Goal: Information Seeking & Learning: Check status

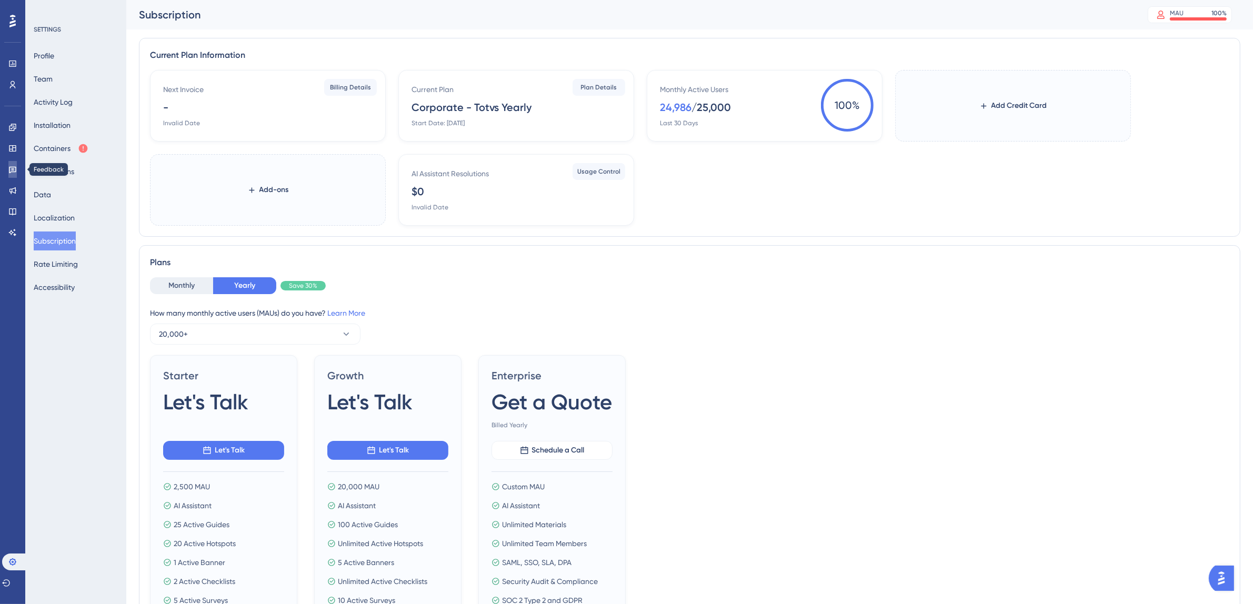
click at [14, 169] on icon at bounding box center [12, 169] width 8 height 8
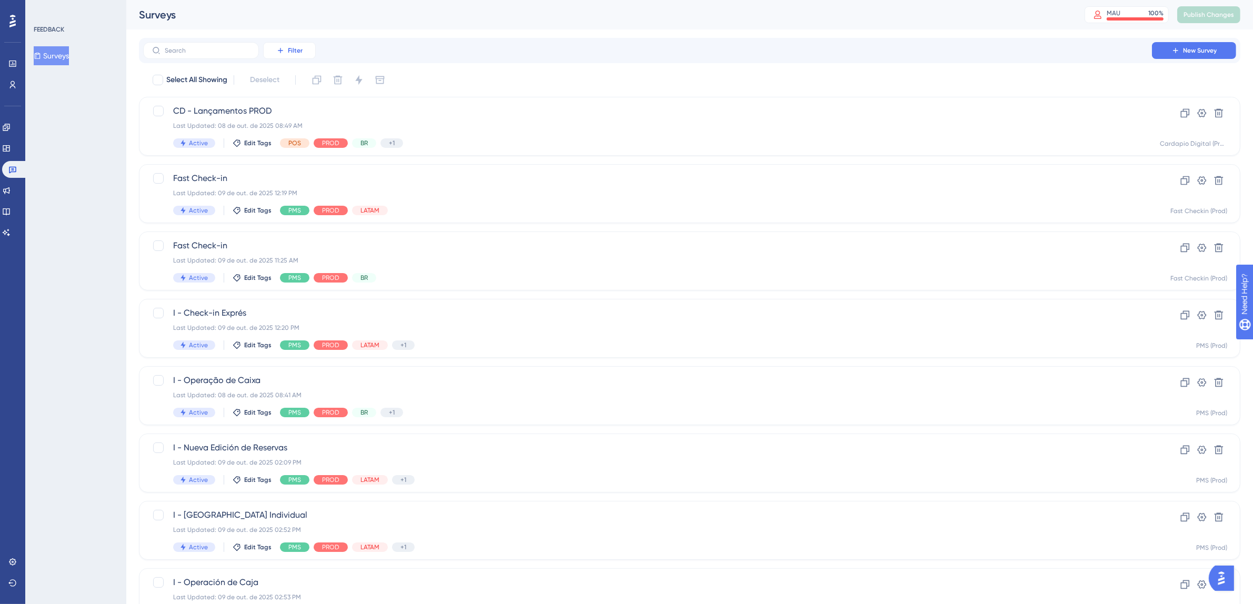
click at [288, 51] on span "Filter" at bounding box center [295, 50] width 15 height 8
click at [306, 107] on span "Segments" at bounding box center [295, 101] width 34 height 13
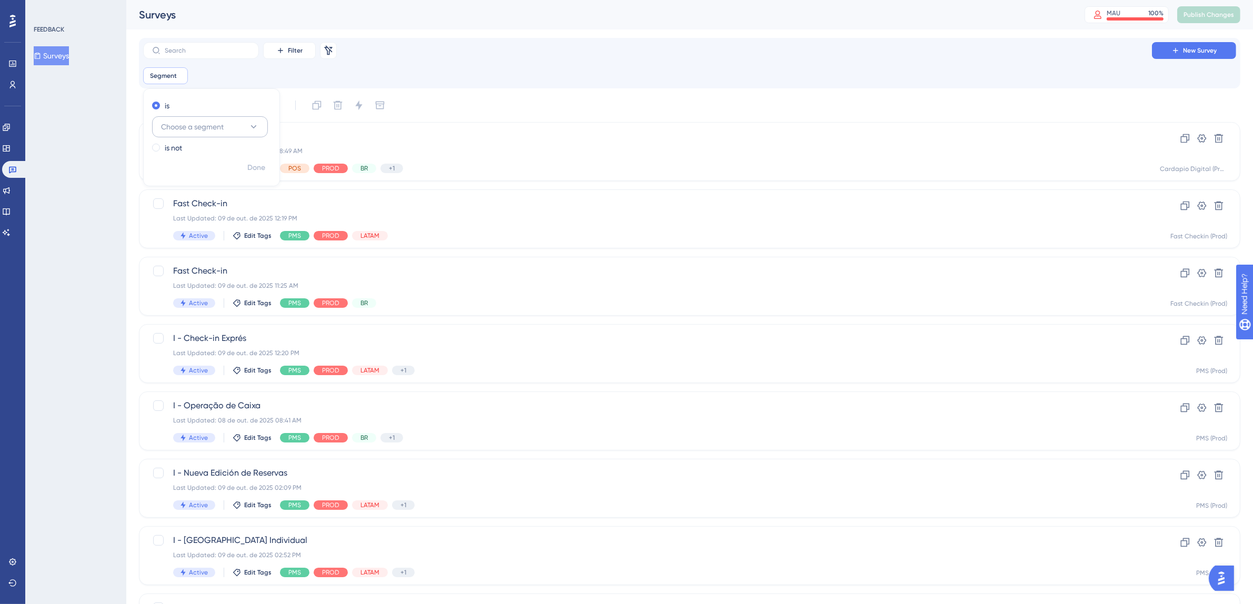
click at [253, 125] on icon at bounding box center [253, 127] width 11 height 11
click at [173, 105] on div "is" at bounding box center [209, 105] width 115 height 13
click at [187, 72] on div "Segment is Remove" at bounding box center [167, 75] width 49 height 17
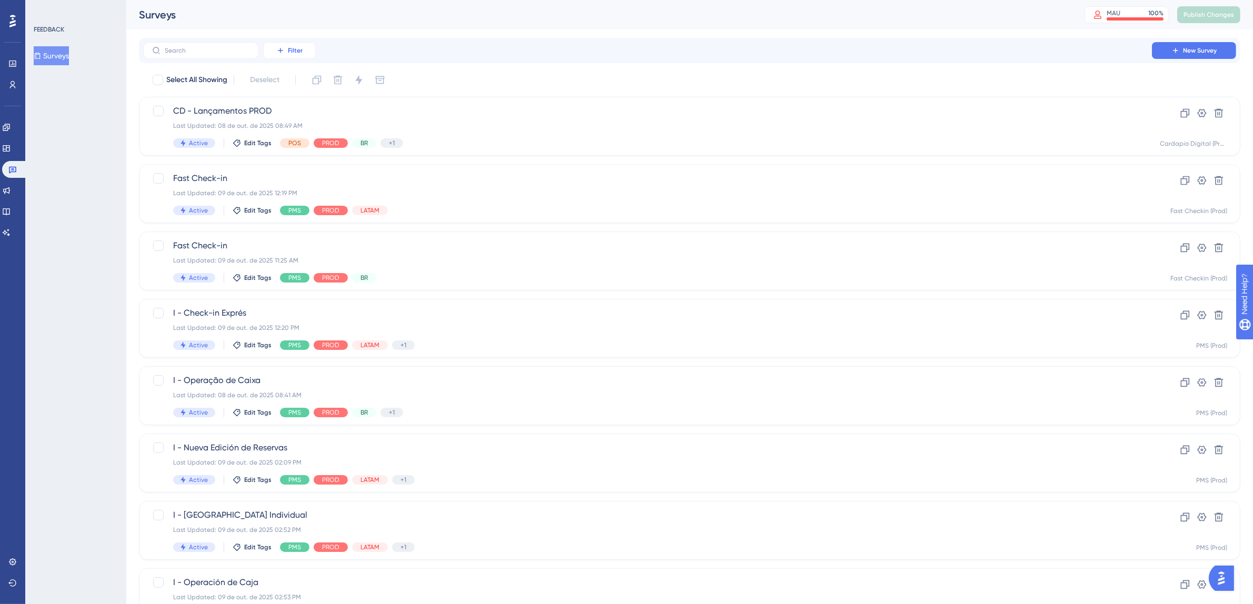
click at [301, 53] on span "Filter" at bounding box center [295, 50] width 15 height 8
click at [294, 79] on span "Tags" at bounding box center [286, 80] width 16 height 13
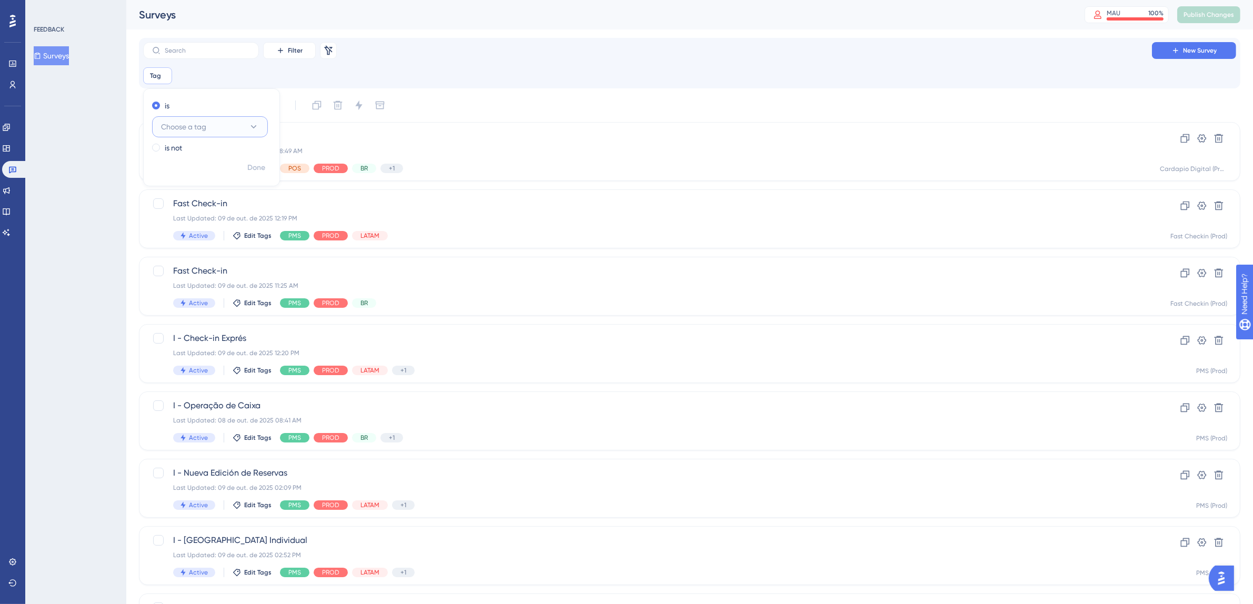
click at [267, 125] on button "Choose a tag" at bounding box center [210, 126] width 116 height 21
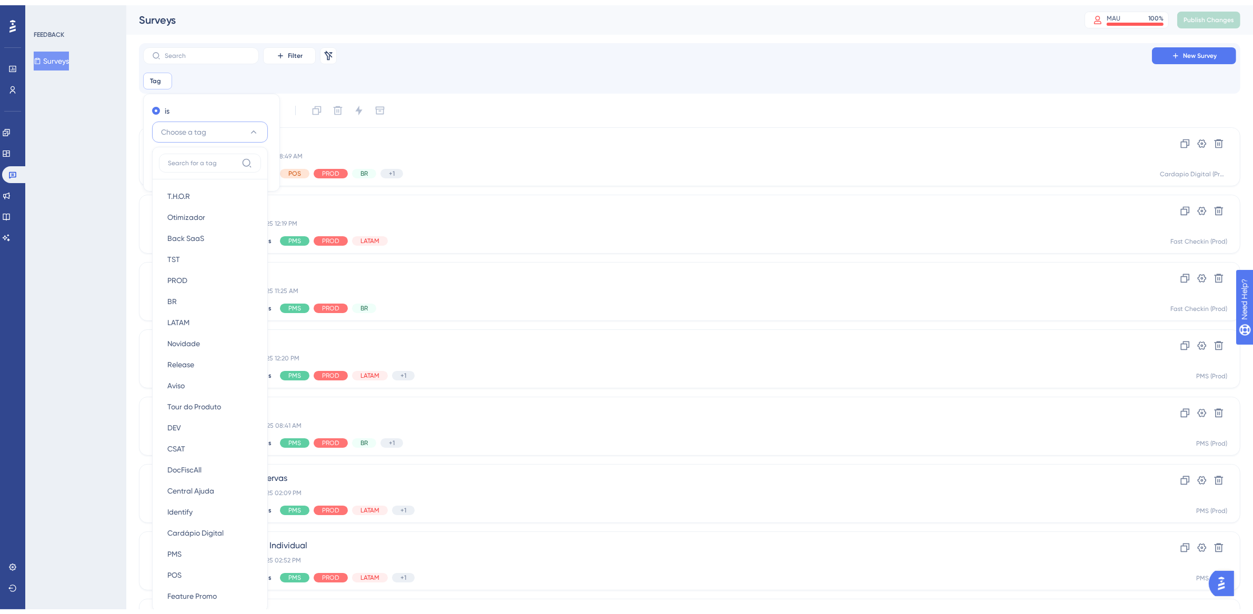
scroll to position [67, 0]
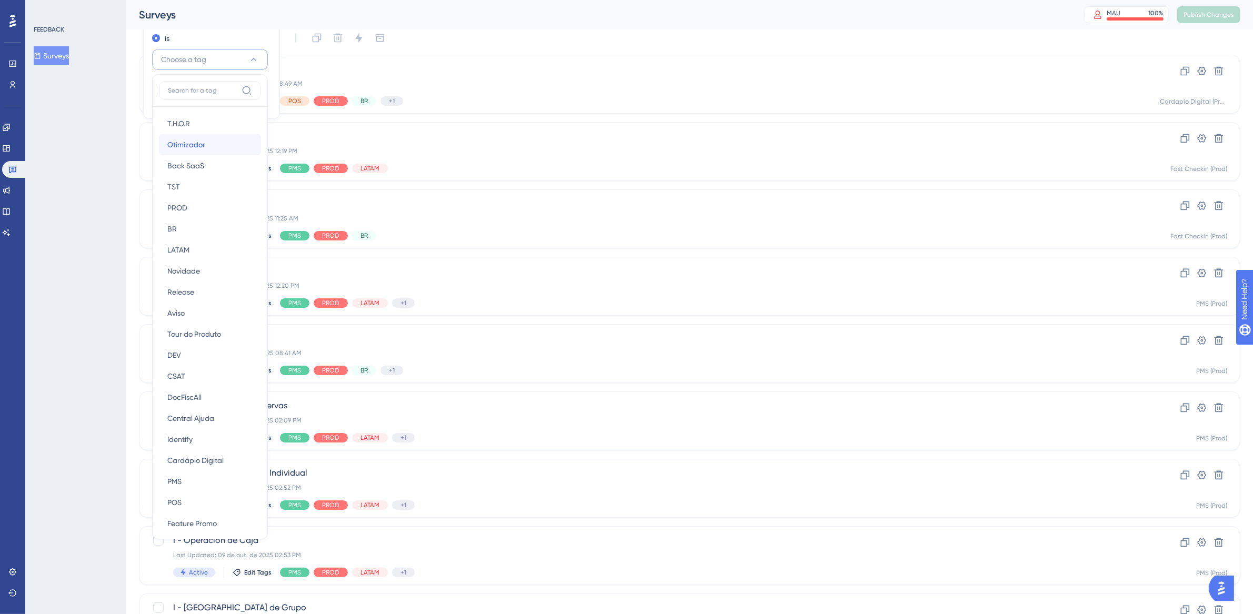
click at [206, 146] on div "Otimizador Otimizador" at bounding box center [209, 144] width 85 height 21
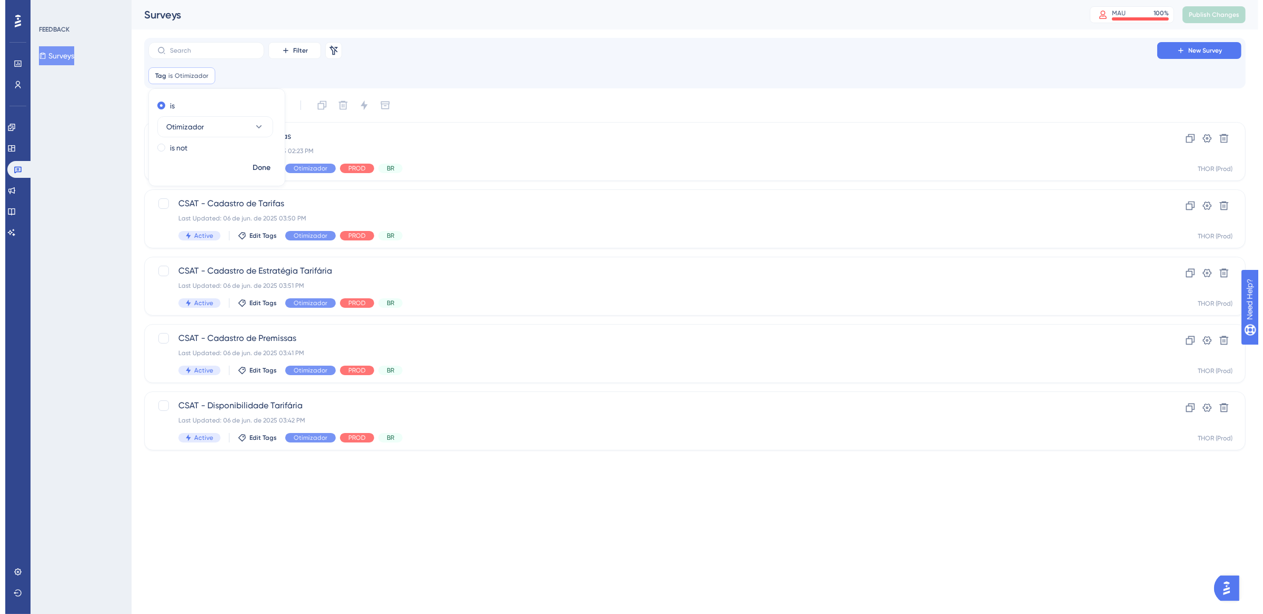
scroll to position [0, 0]
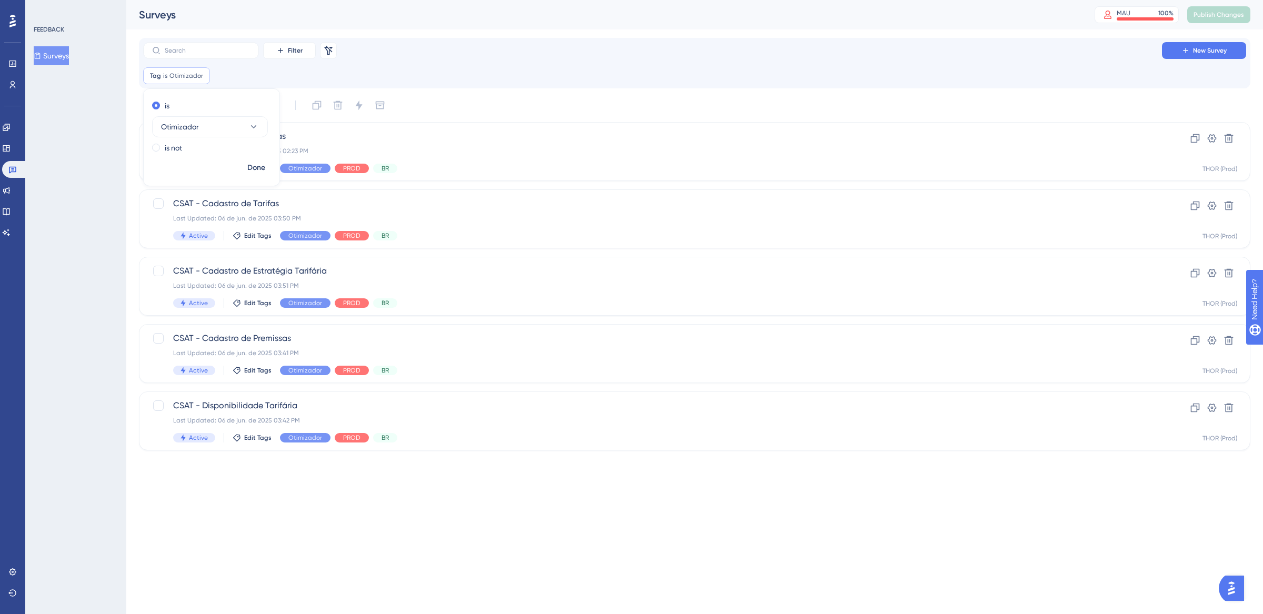
click at [555, 67] on div "Tag is Otimizador Otimizador Remove is Otimizador is not Done" at bounding box center [694, 75] width 1103 height 17
click at [527, 160] on div "CSAT - Calendário de Tarifas Last Updated: 03 de jul. de 2025 02:23 PM Active E…" at bounding box center [652, 151] width 959 height 43
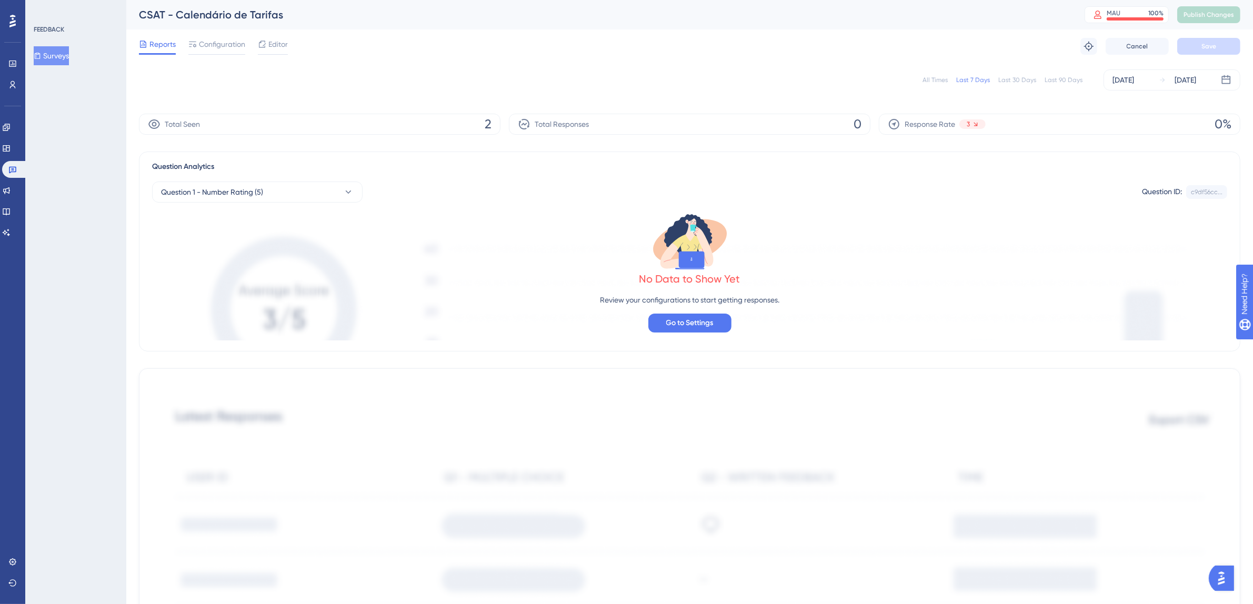
click at [941, 81] on div "All Times" at bounding box center [935, 80] width 25 height 8
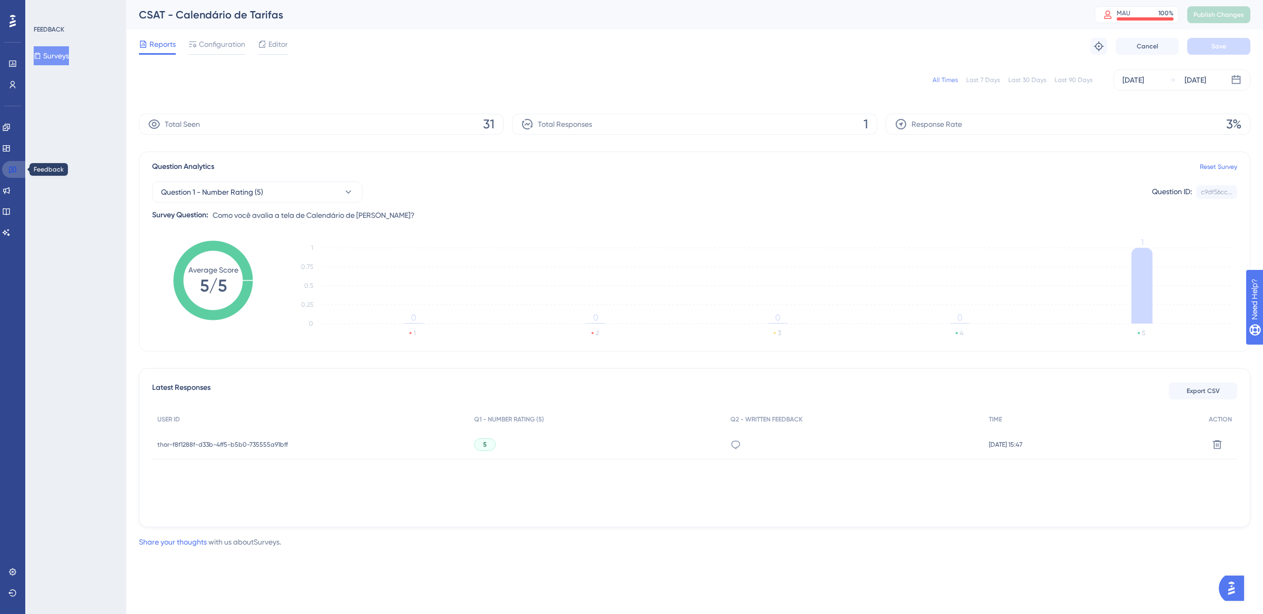
click at [16, 171] on icon at bounding box center [12, 169] width 8 height 8
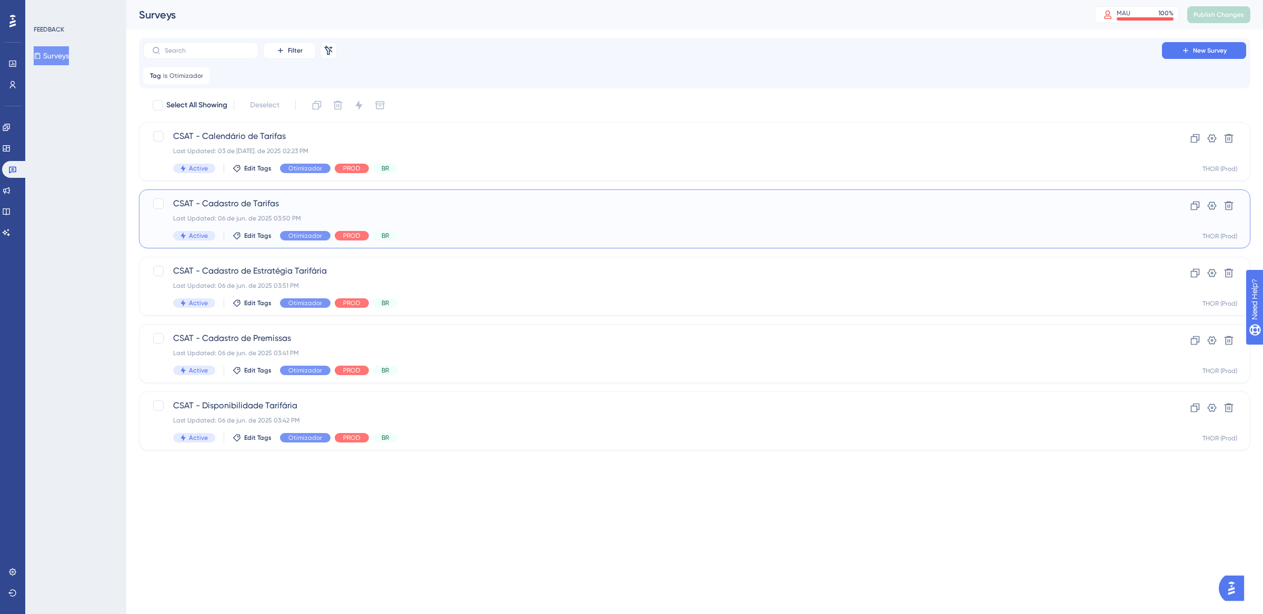
click at [426, 209] on span "CSAT - Cadastro de Tarifas" at bounding box center [652, 203] width 959 height 13
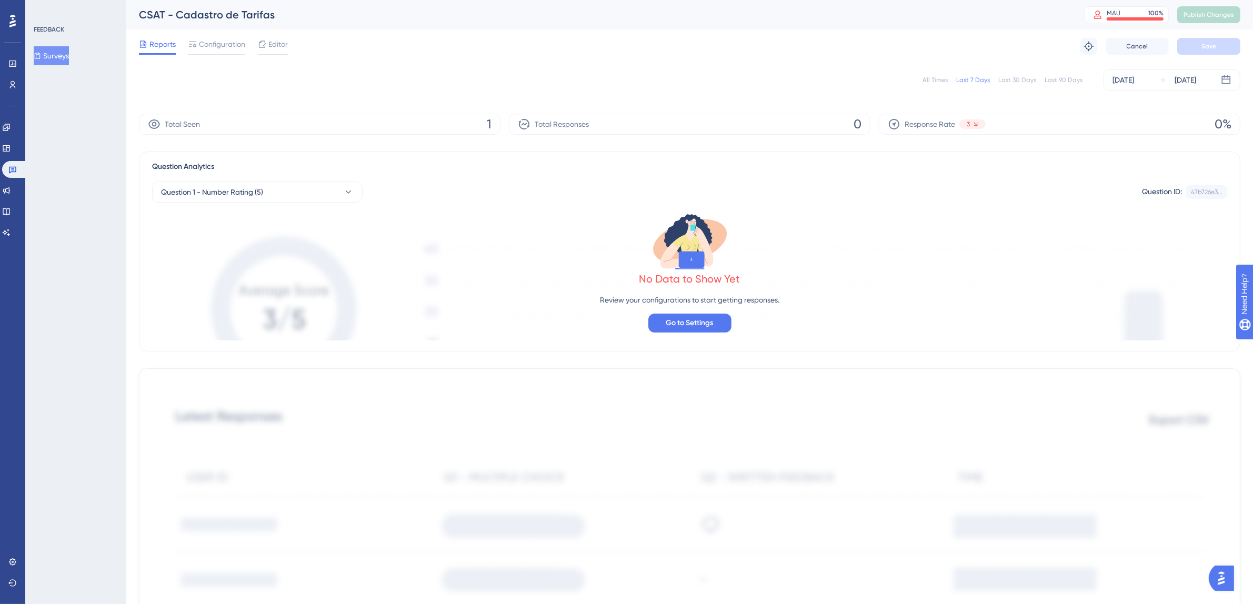
click at [934, 78] on div "All Times" at bounding box center [935, 80] width 25 height 8
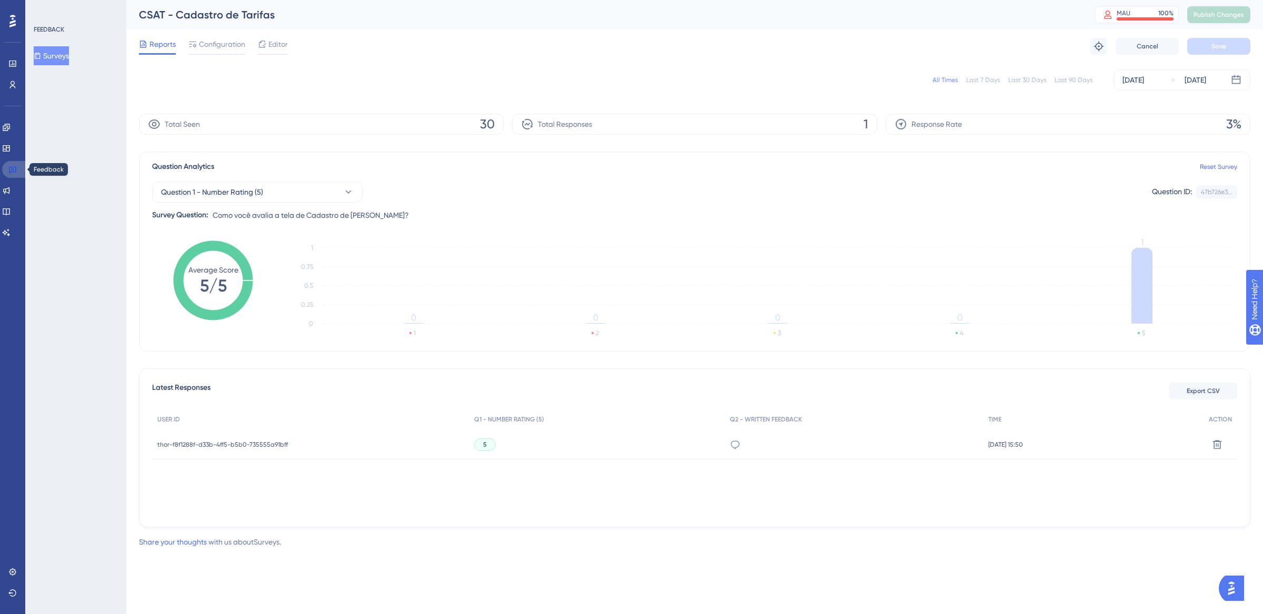
click at [5, 175] on link at bounding box center [14, 169] width 25 height 17
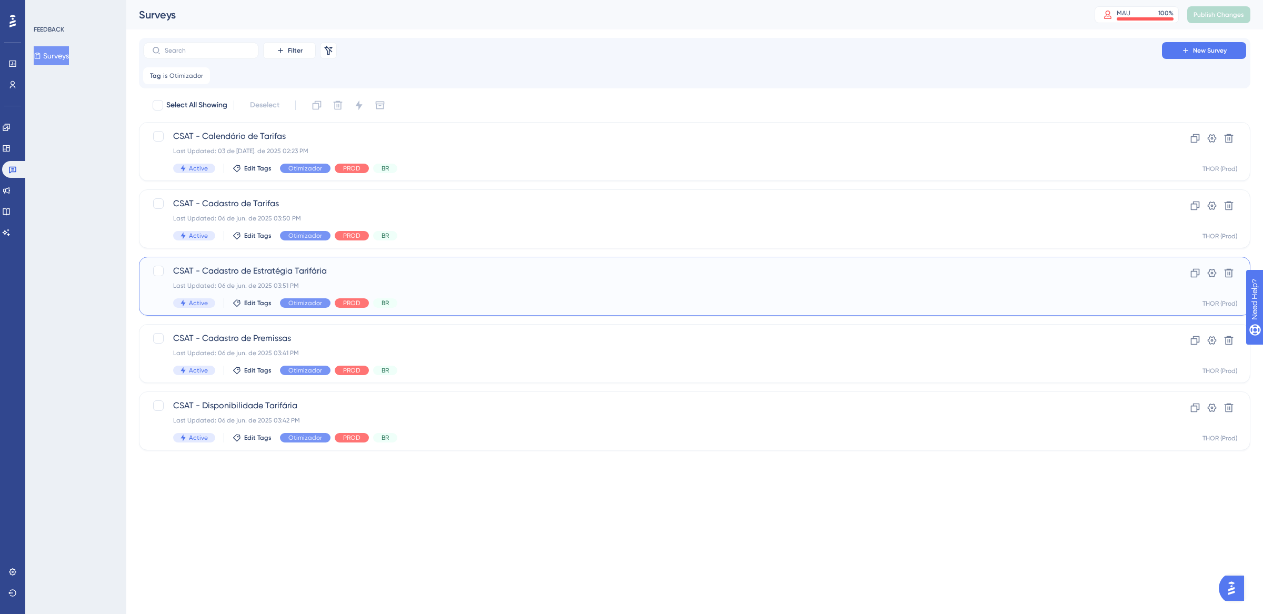
click at [488, 297] on div "CSAT - Cadastro de Estratégia Tarifária Last Updated: 06 de jun. de 2025 03:51 …" at bounding box center [652, 286] width 959 height 43
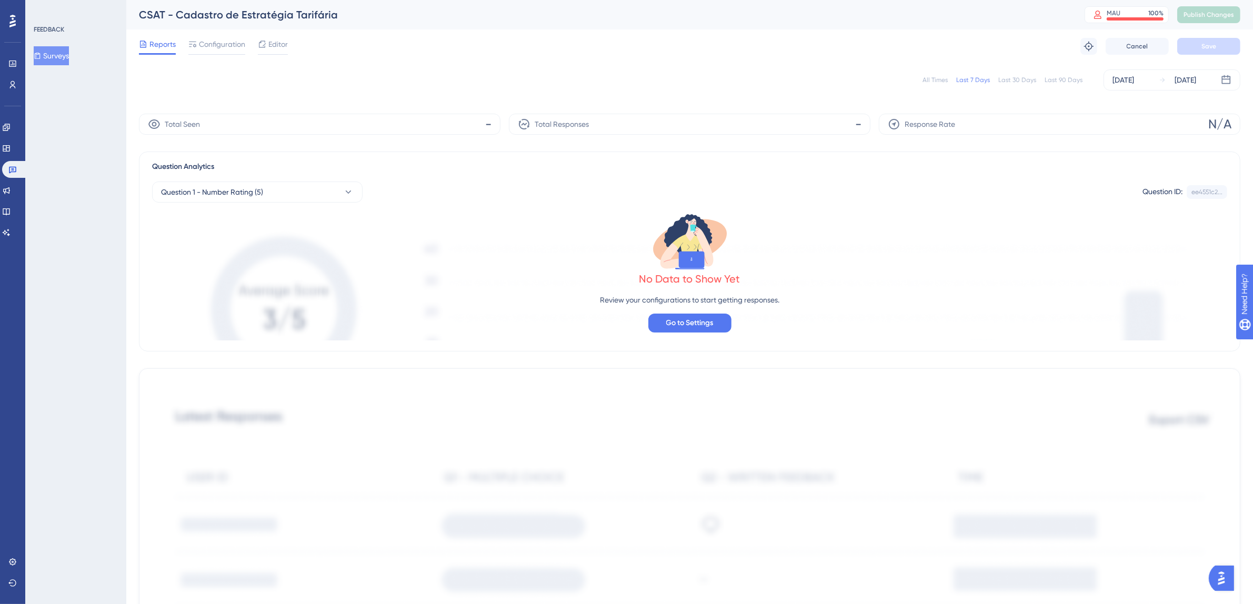
click at [940, 84] on div "All Times" at bounding box center [935, 80] width 25 height 8
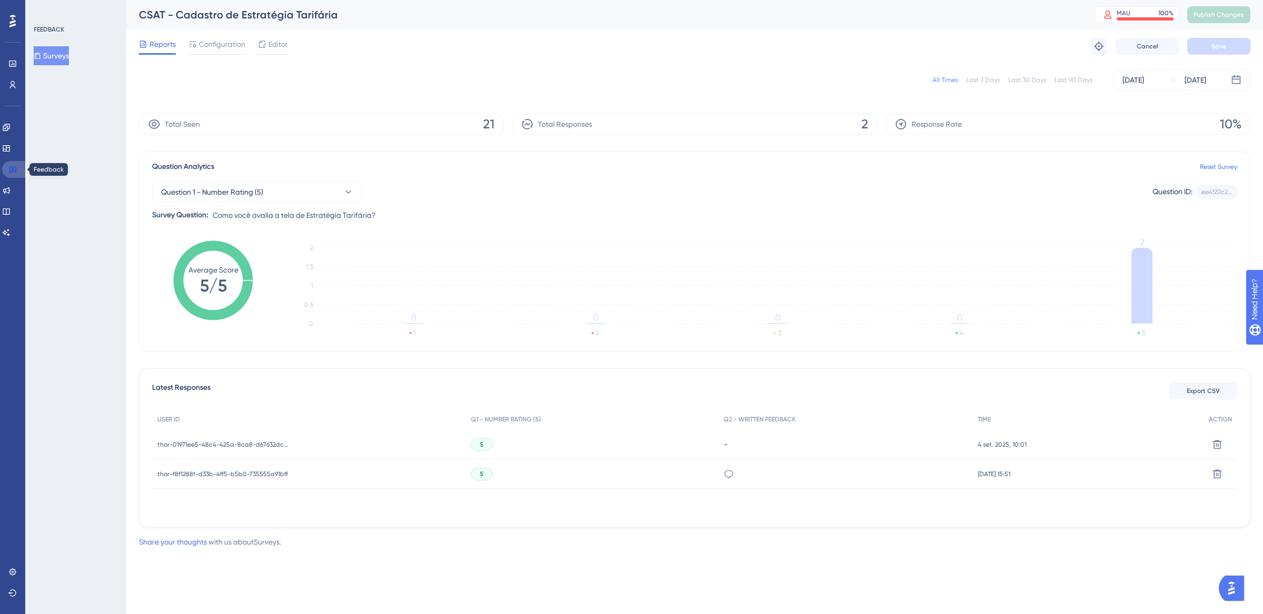
click at [11, 166] on icon at bounding box center [12, 169] width 8 height 8
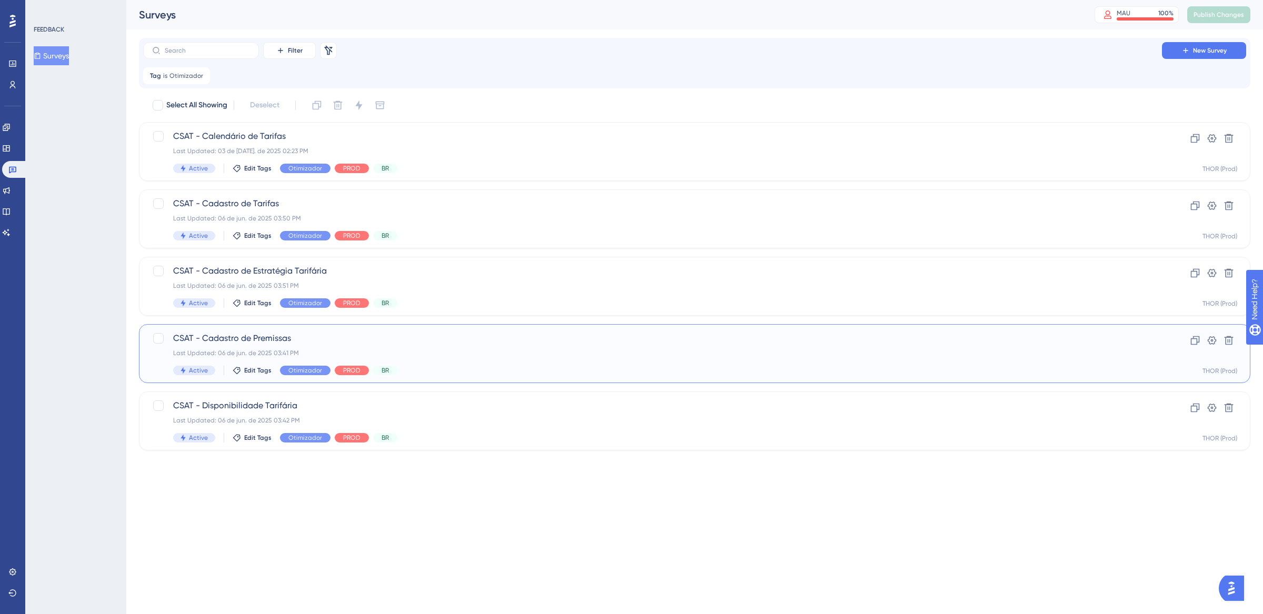
click at [447, 342] on span "CSAT - Cadastro de Premissas" at bounding box center [652, 338] width 959 height 13
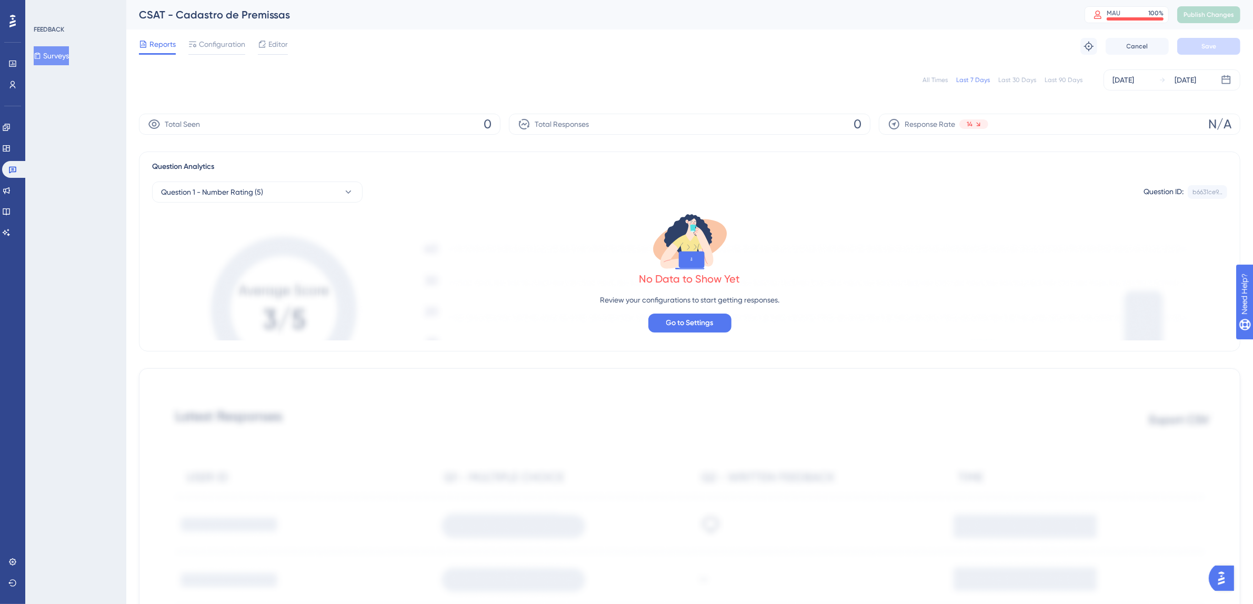
click at [944, 76] on div "All Times" at bounding box center [935, 80] width 25 height 8
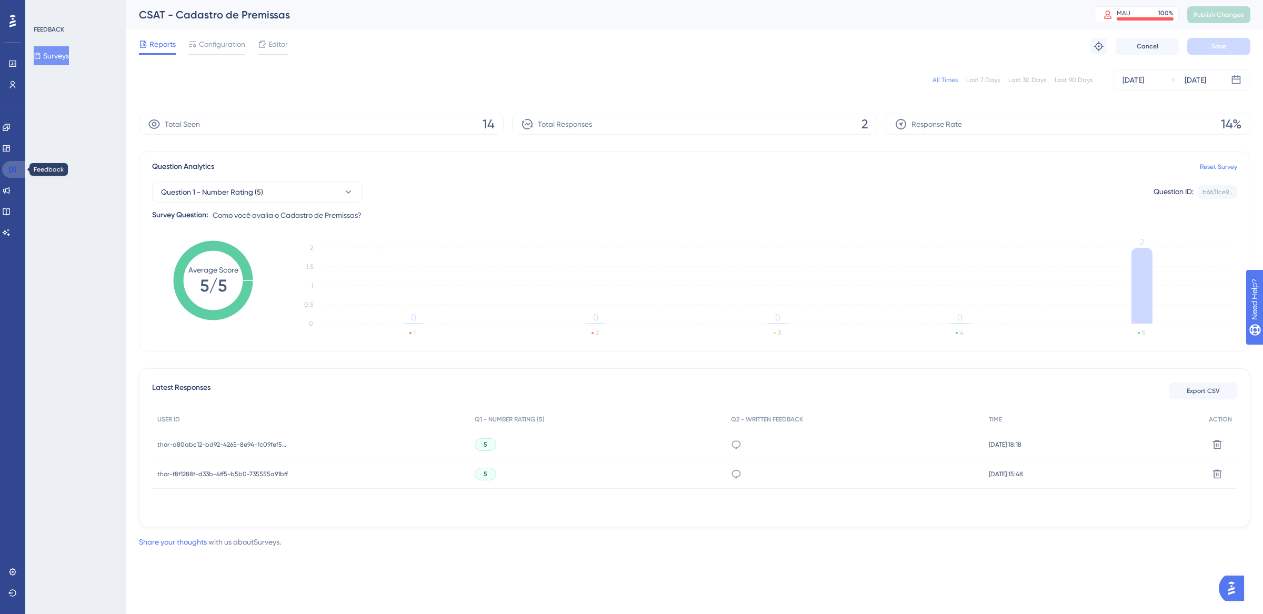
click at [21, 169] on link at bounding box center [14, 169] width 25 height 17
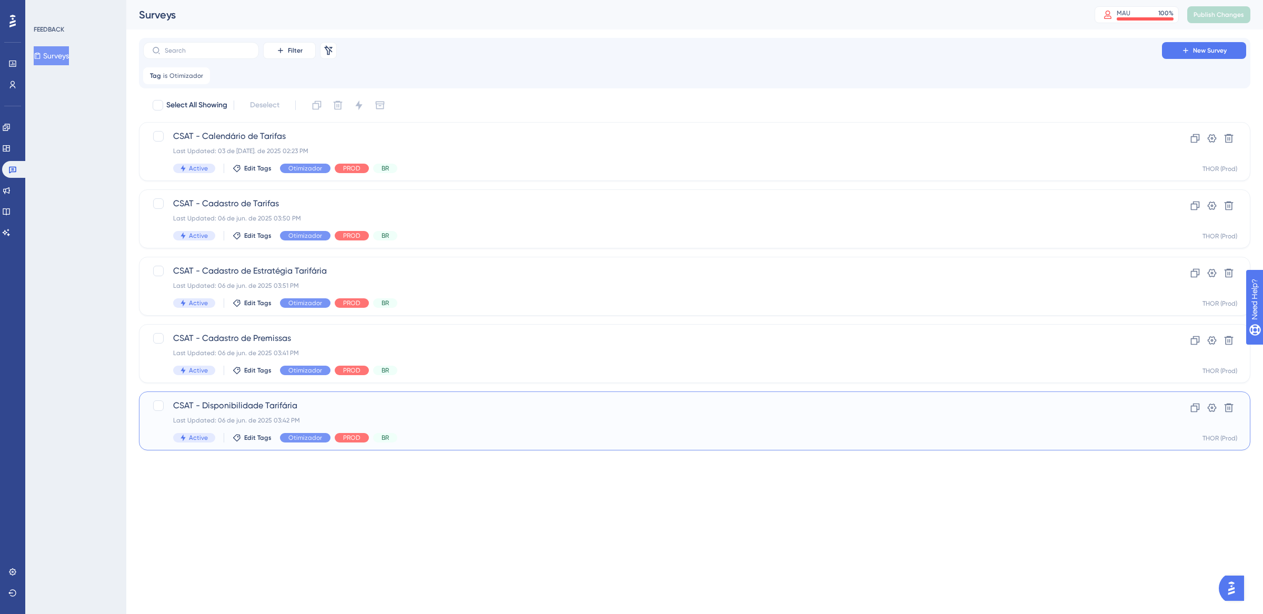
click at [466, 413] on div "CSAT - Disponibilidade Tarifária Last Updated: 06 de jun. de 2025 03:42 PM Acti…" at bounding box center [652, 421] width 959 height 43
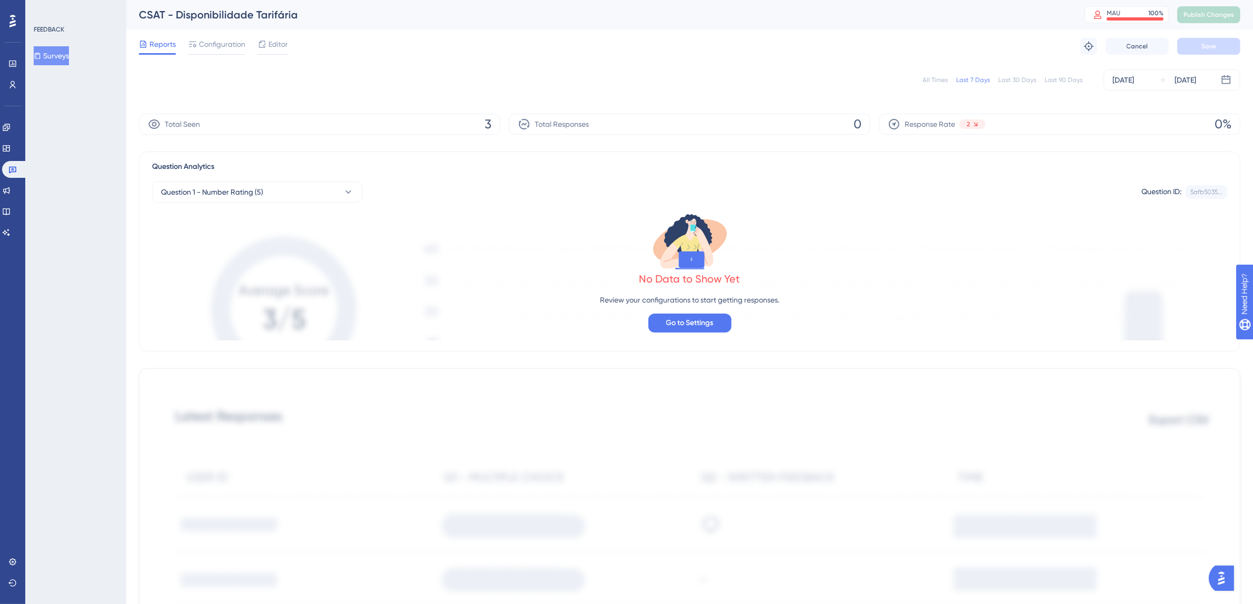
click at [939, 76] on div "All Times" at bounding box center [935, 80] width 25 height 8
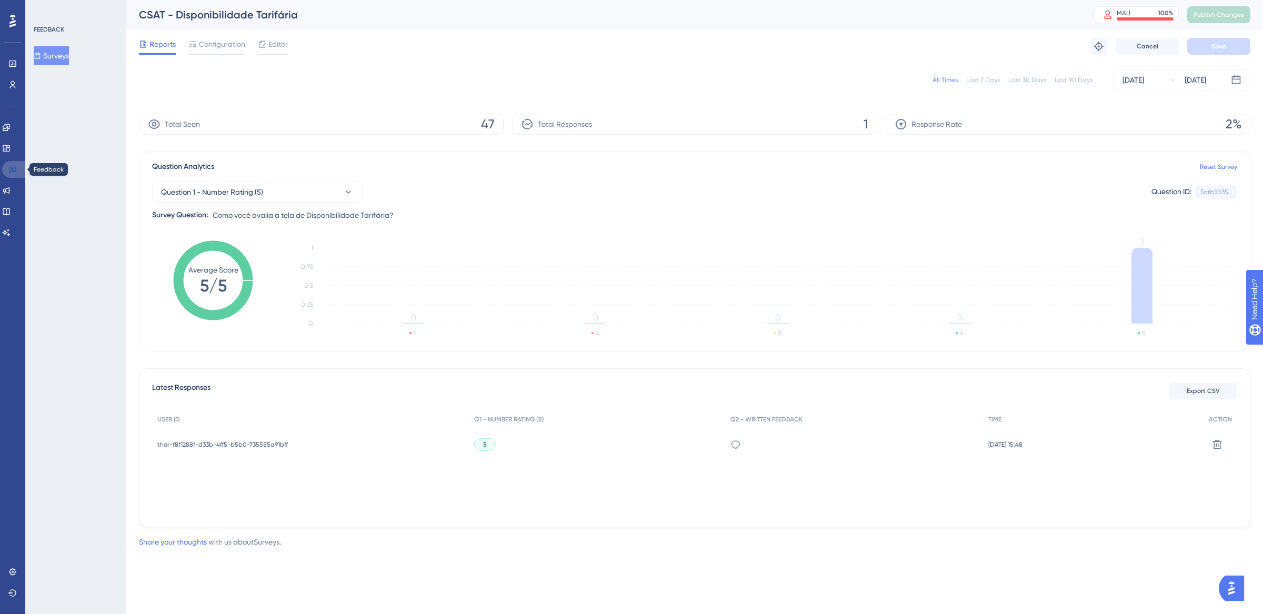
click at [11, 175] on link at bounding box center [14, 169] width 25 height 17
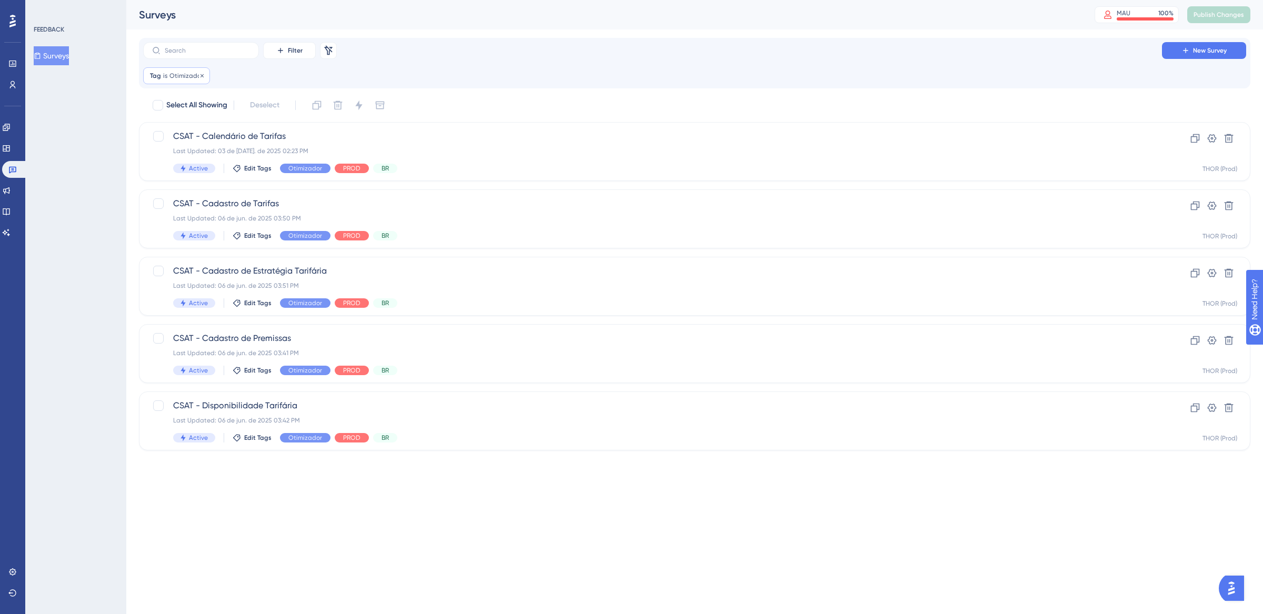
click at [176, 78] on span "Otimizador" at bounding box center [186, 76] width 34 height 8
click at [211, 125] on button "Otimizador" at bounding box center [210, 126] width 116 height 21
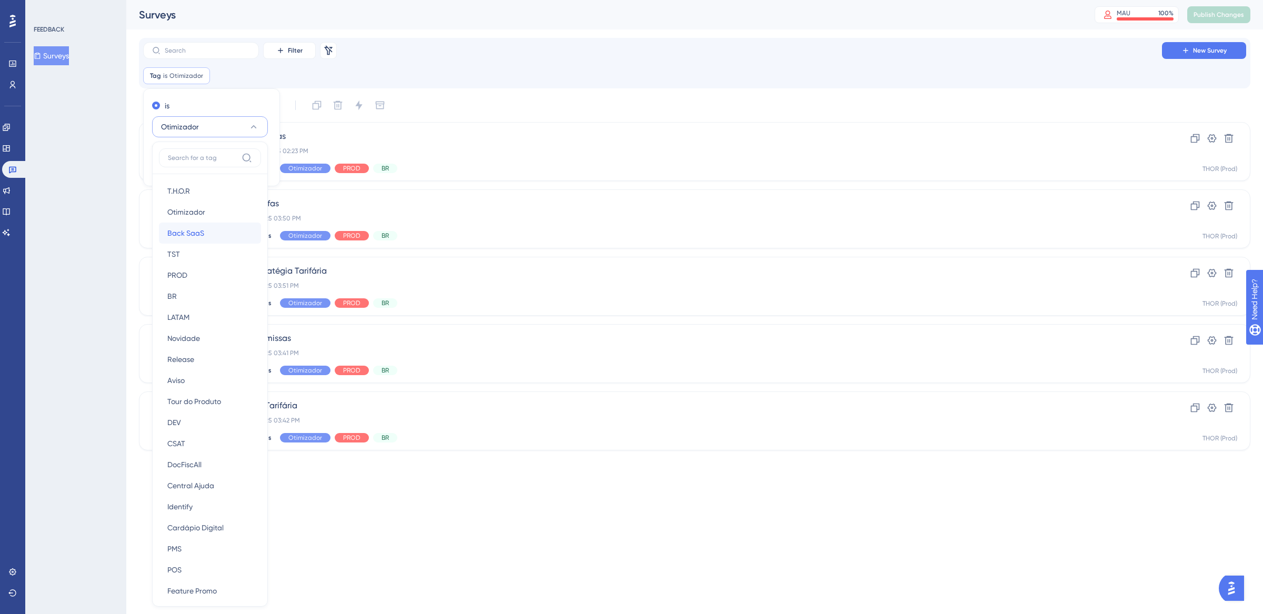
click at [194, 239] on span "Back SaaS" at bounding box center [185, 233] width 37 height 13
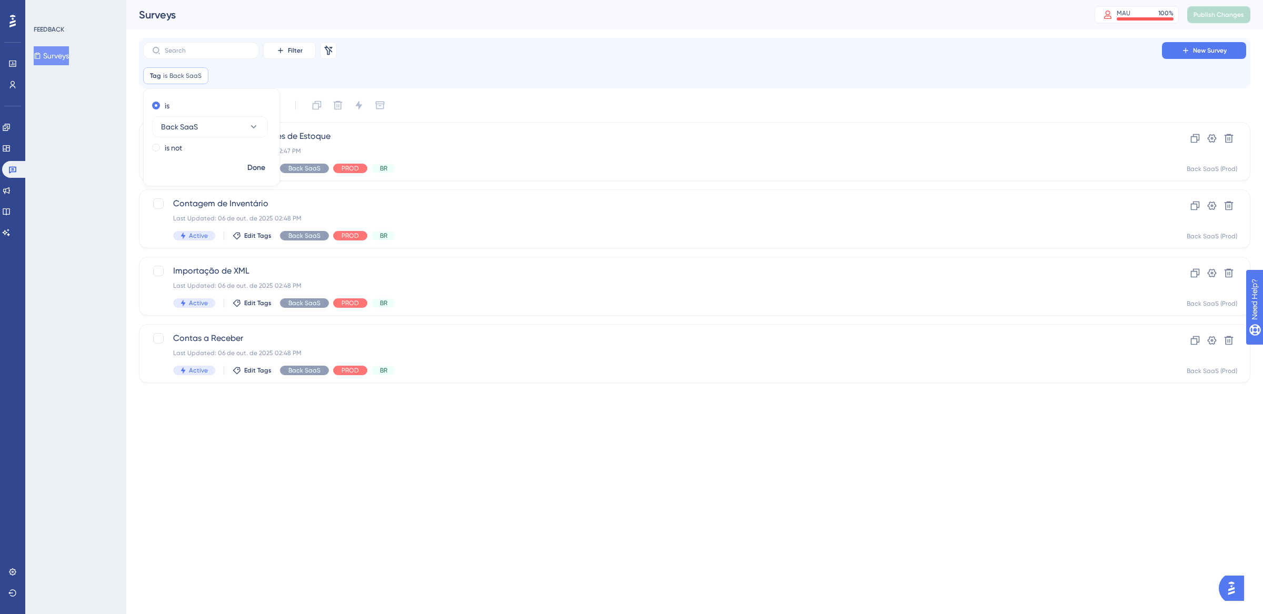
click at [271, 166] on div "Done" at bounding box center [212, 171] width 136 height 27
click at [262, 166] on span "Done" at bounding box center [256, 168] width 18 height 13
click at [516, 164] on div "Active Edit Tags Back SaaS PROD BR" at bounding box center [652, 168] width 959 height 9
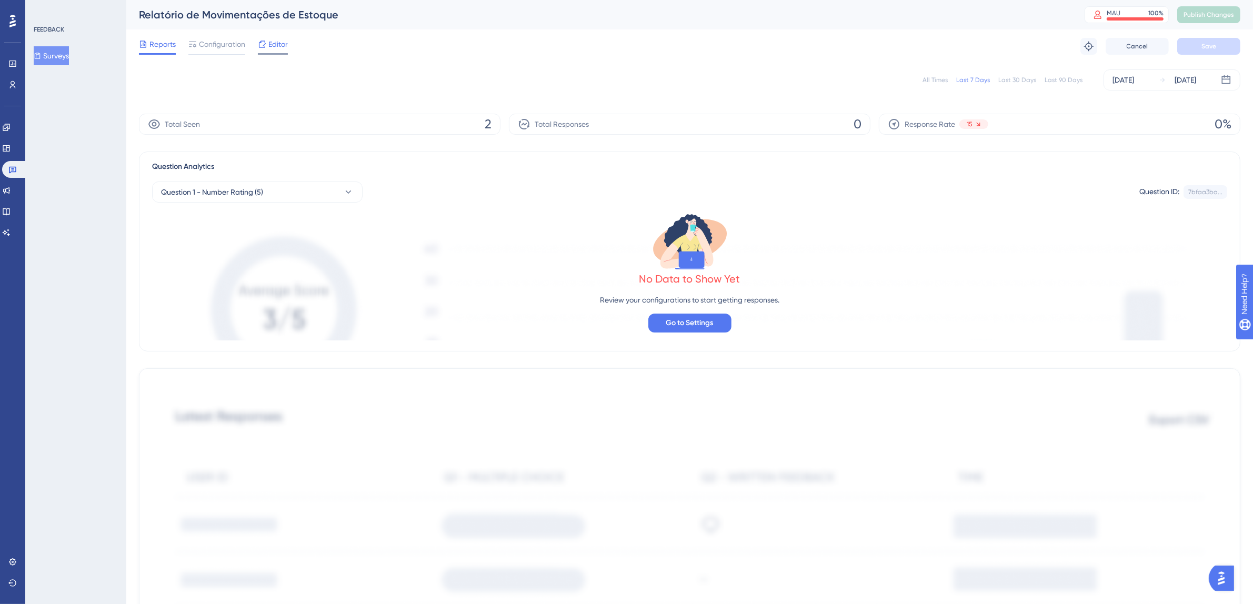
click at [278, 43] on span "Editor" at bounding box center [277, 44] width 19 height 13
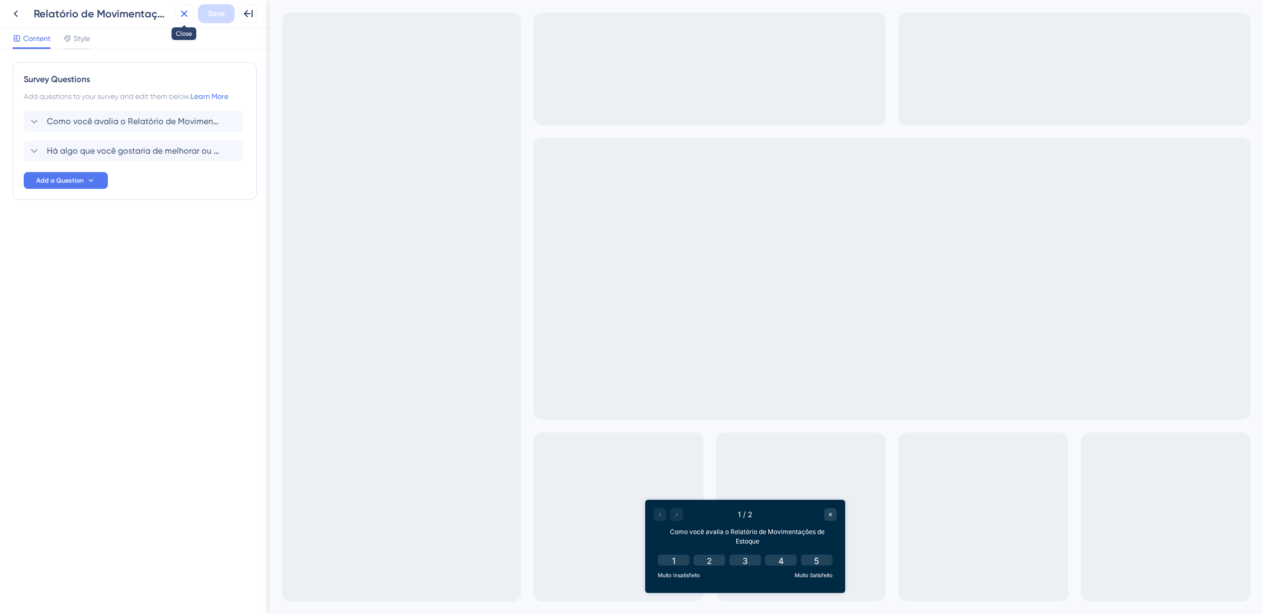
click at [182, 11] on icon at bounding box center [184, 14] width 7 height 7
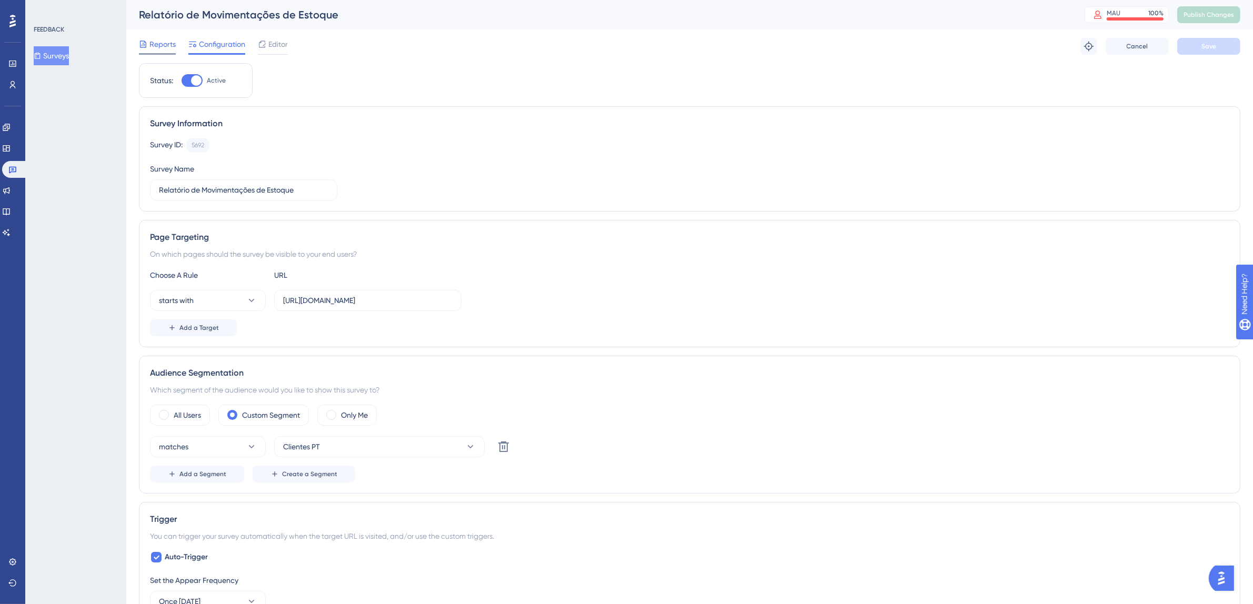
click at [168, 45] on span "Reports" at bounding box center [162, 44] width 26 height 13
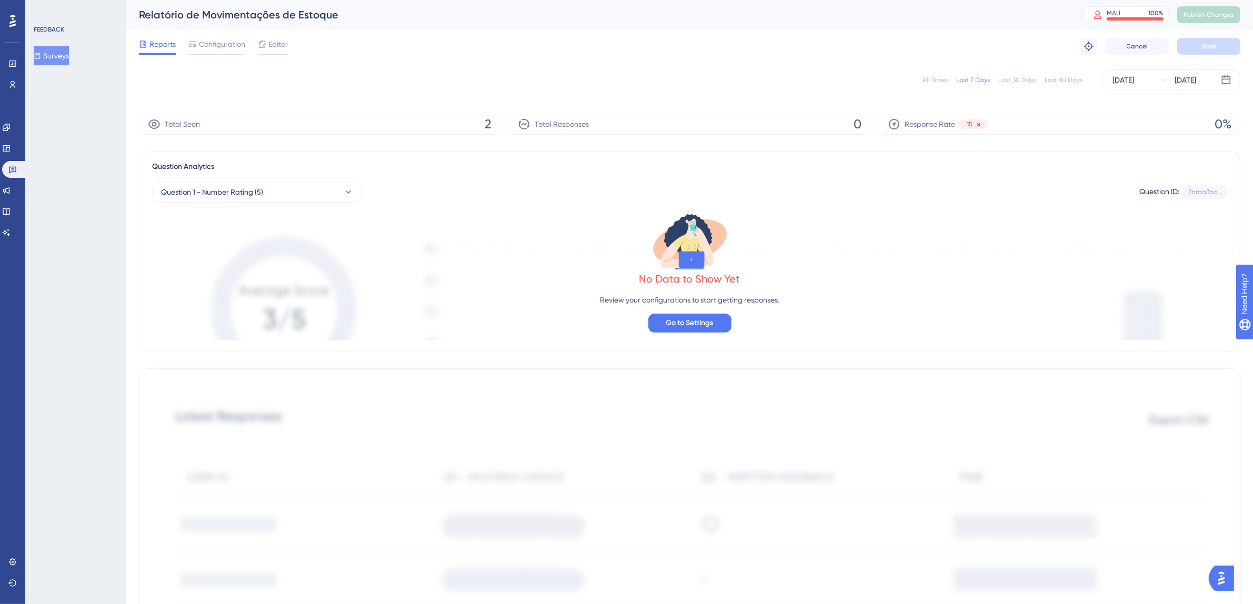
click at [944, 78] on div "All Times" at bounding box center [935, 80] width 25 height 8
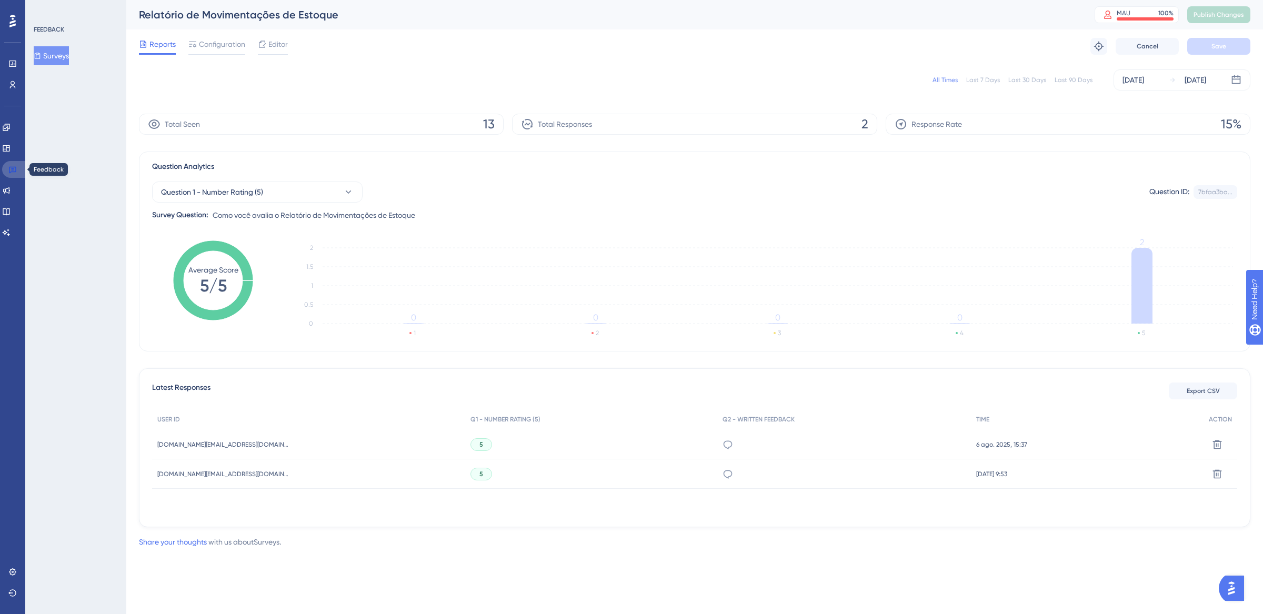
click at [17, 171] on link at bounding box center [14, 169] width 25 height 17
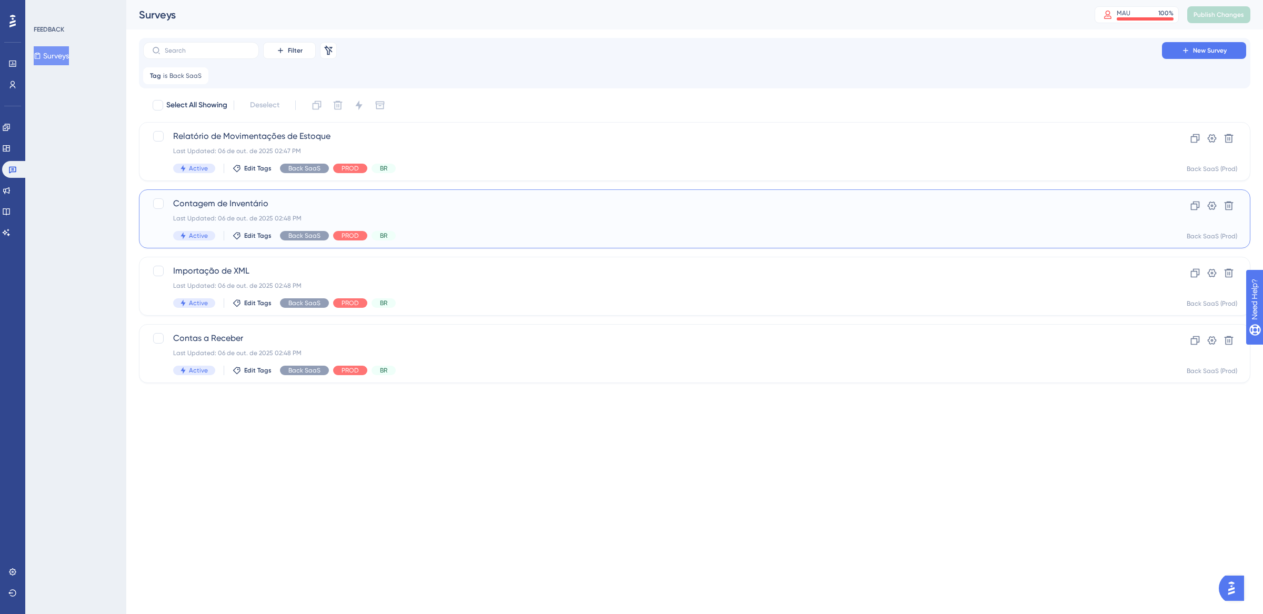
click at [537, 216] on div "Last Updated: 06 de out. de 2025 02:48 PM" at bounding box center [652, 218] width 959 height 8
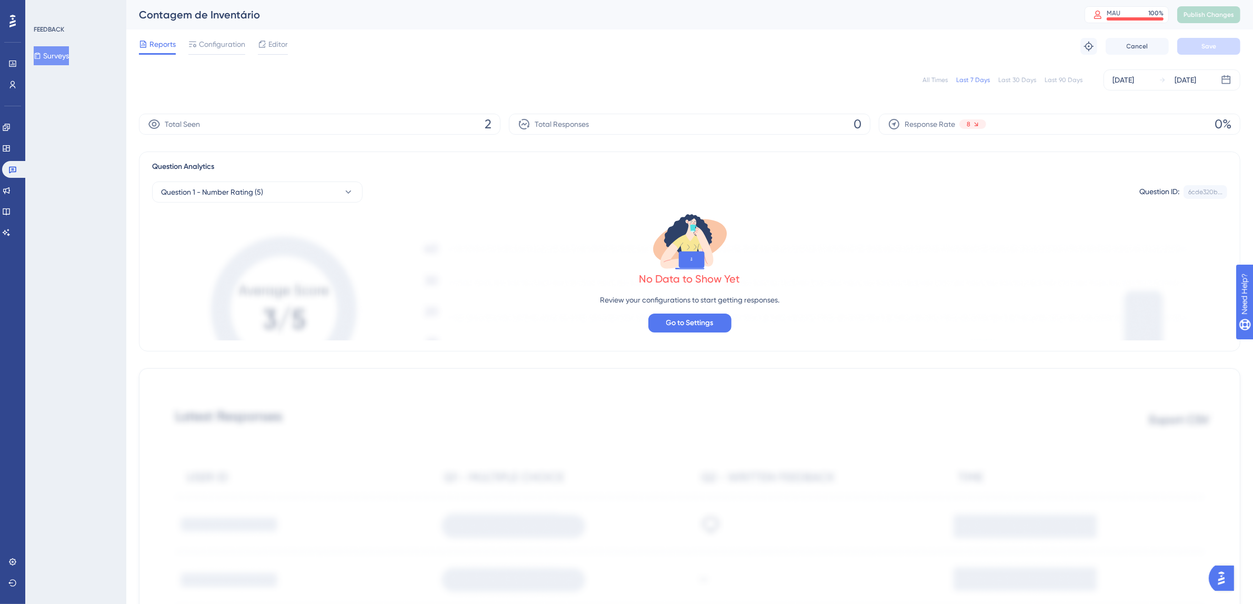
click at [937, 83] on div "All Times" at bounding box center [935, 80] width 25 height 8
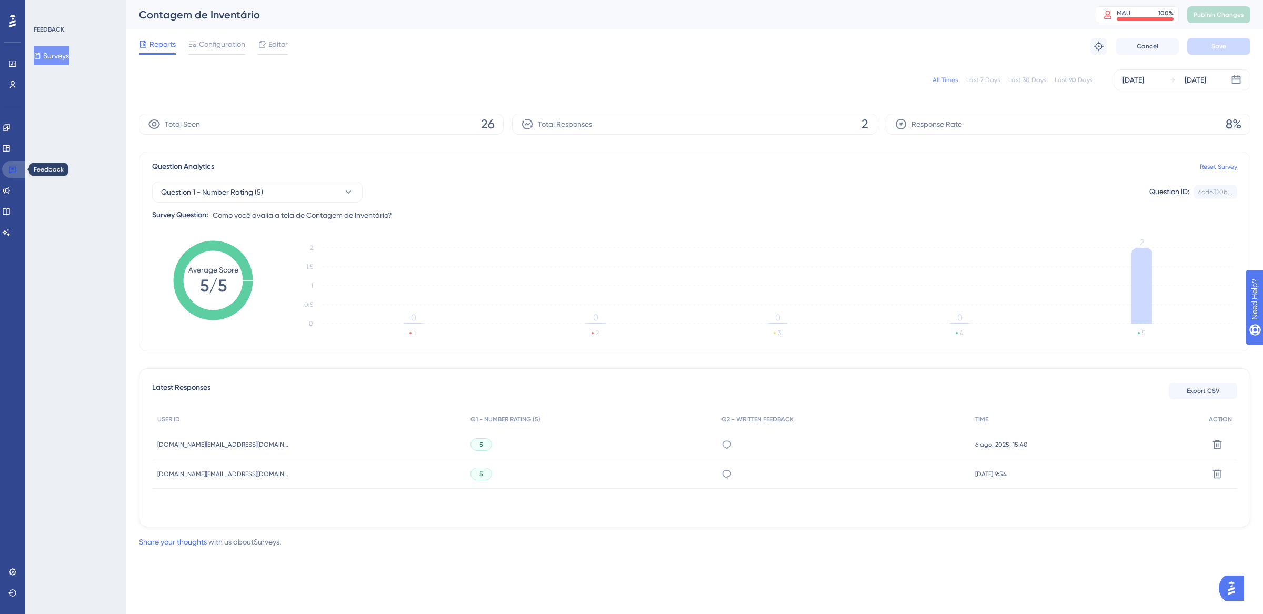
click at [15, 169] on icon at bounding box center [12, 169] width 8 height 8
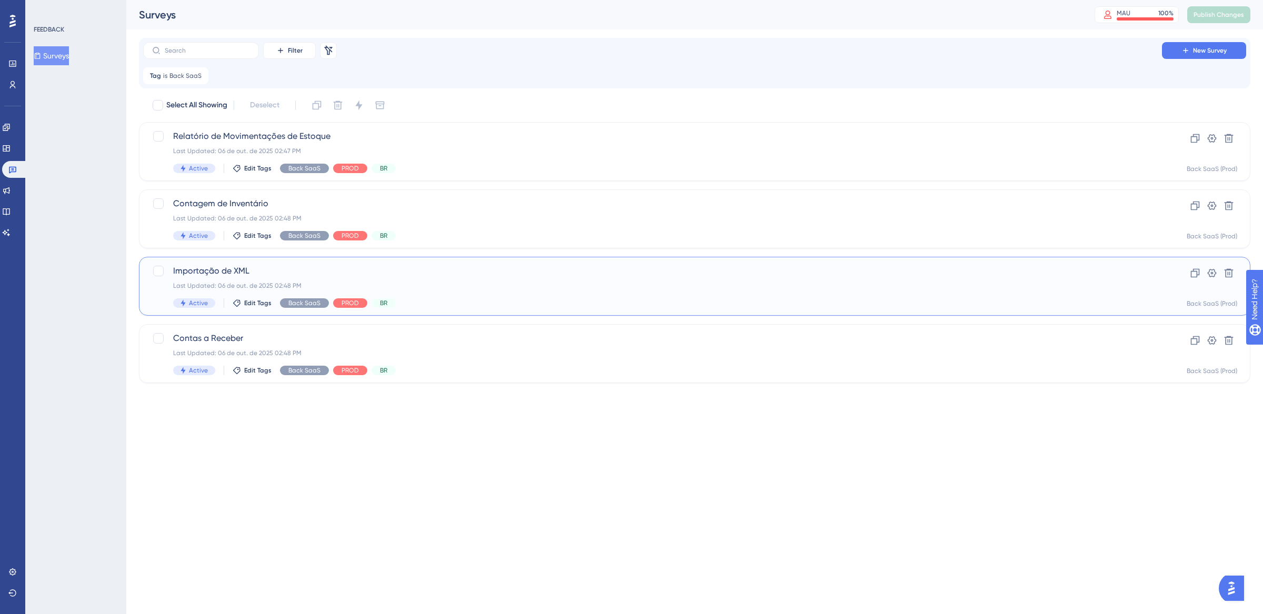
click at [566, 267] on span "Importação de XML" at bounding box center [652, 271] width 959 height 13
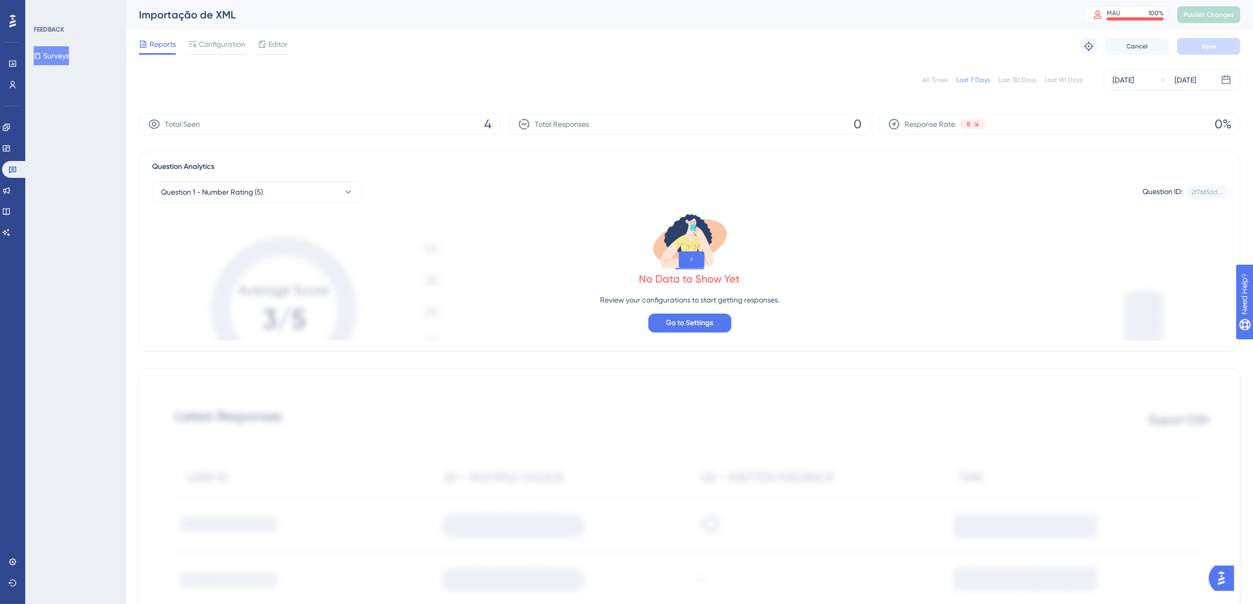
click at [932, 77] on div "All Times" at bounding box center [935, 80] width 25 height 8
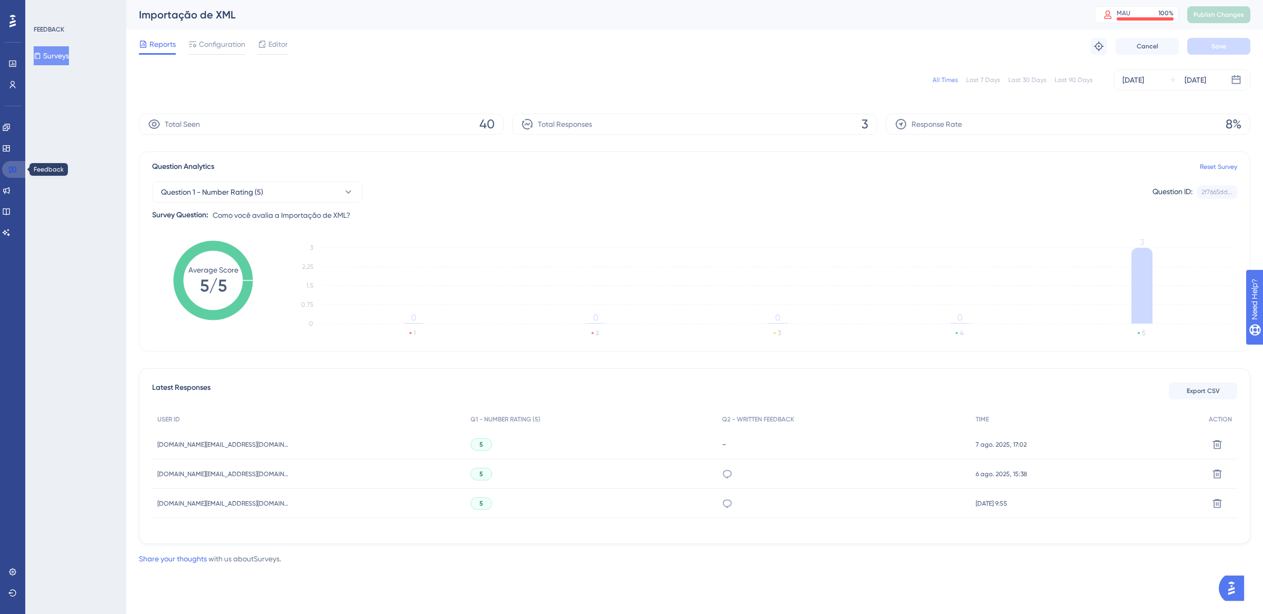
click at [20, 168] on link at bounding box center [14, 169] width 25 height 17
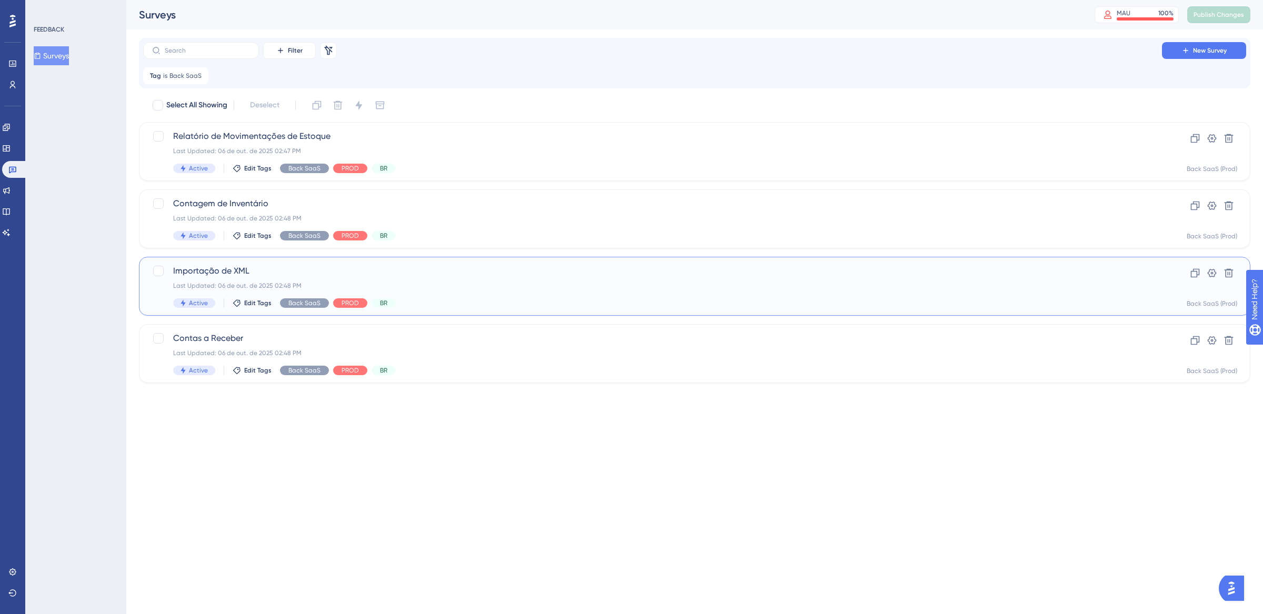
click at [498, 273] on span "Importação de XML" at bounding box center [652, 271] width 959 height 13
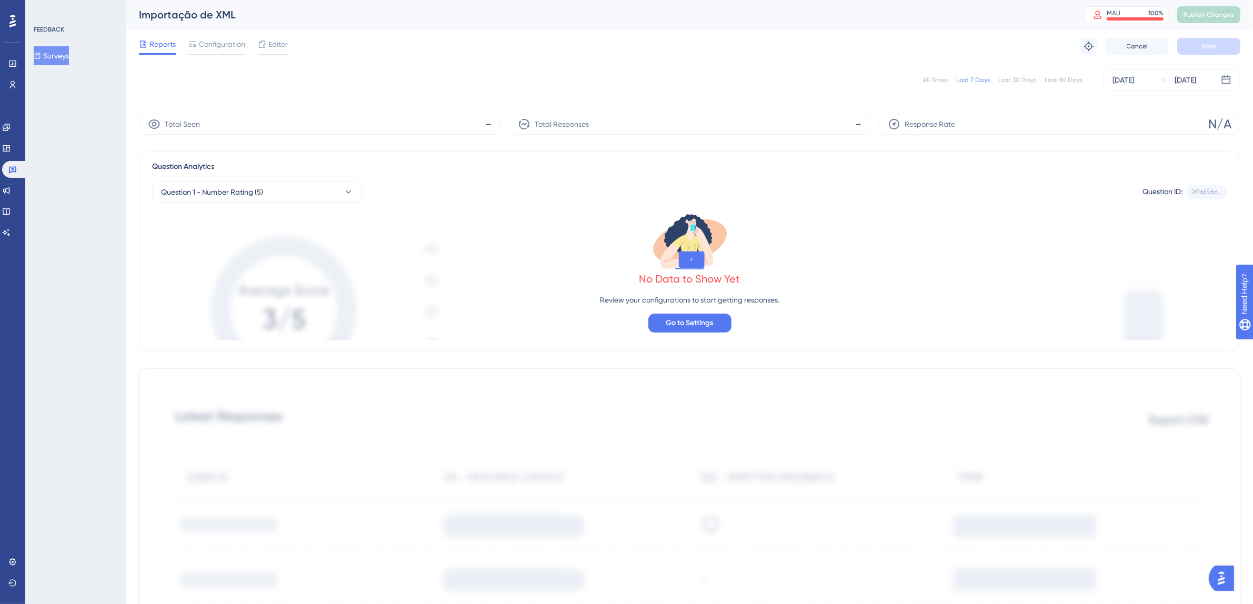
click at [936, 76] on div "All Times" at bounding box center [935, 80] width 25 height 8
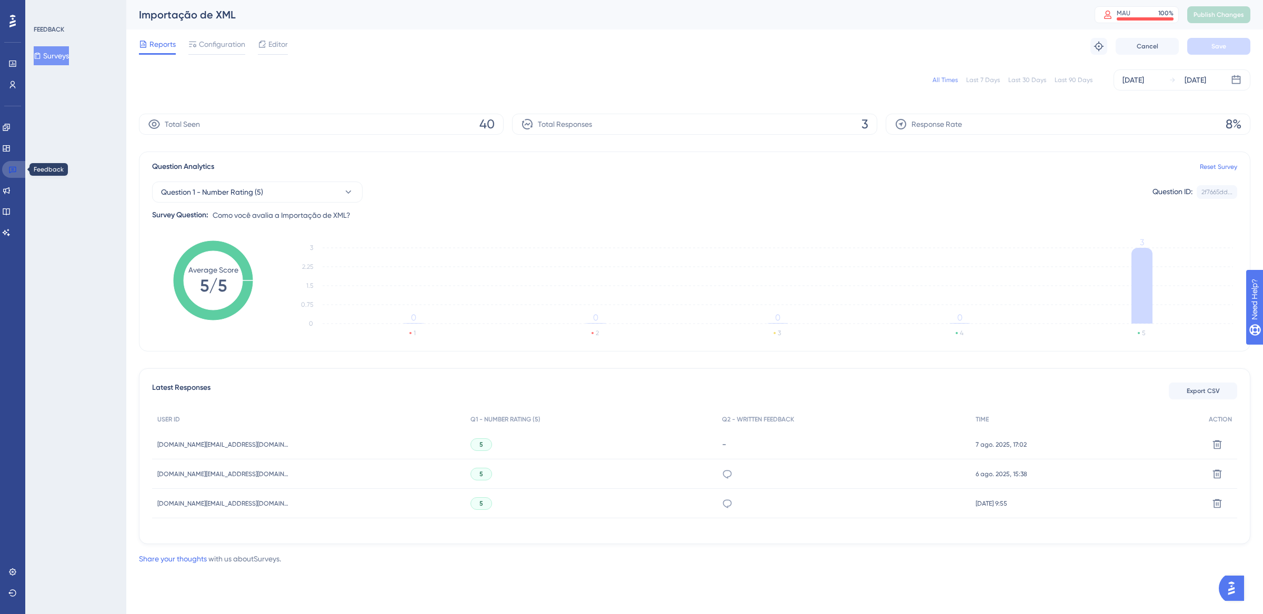
click at [13, 168] on icon at bounding box center [12, 169] width 8 height 8
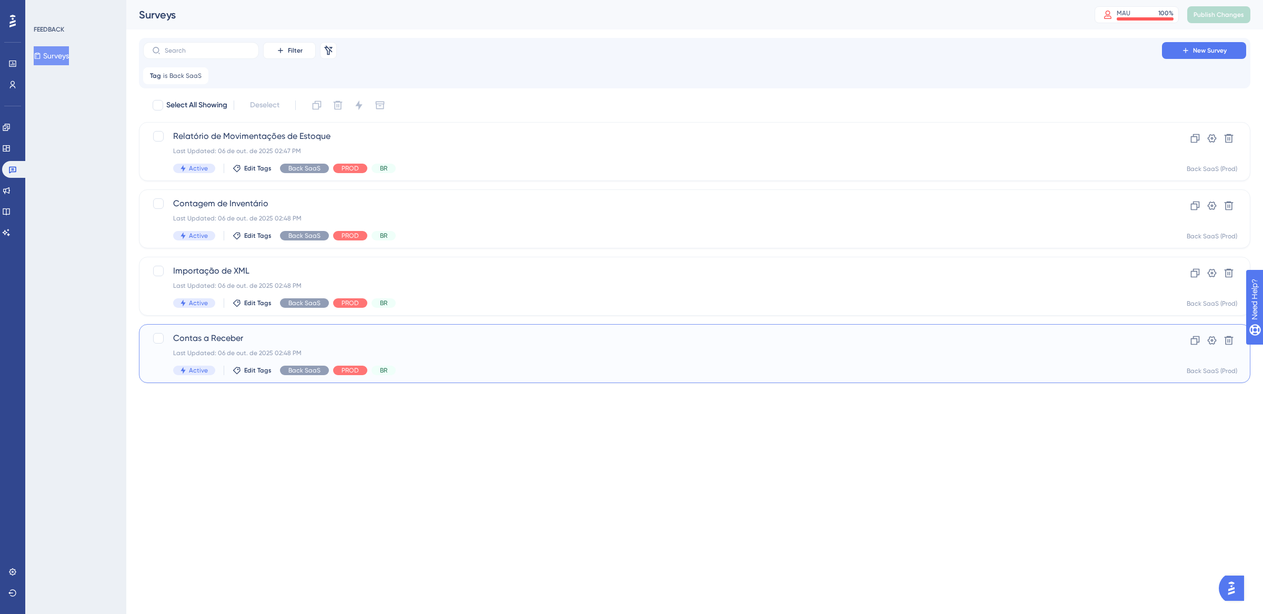
click at [603, 349] on div "Last Updated: 06 de out. de 2025 02:48 PM" at bounding box center [652, 353] width 959 height 8
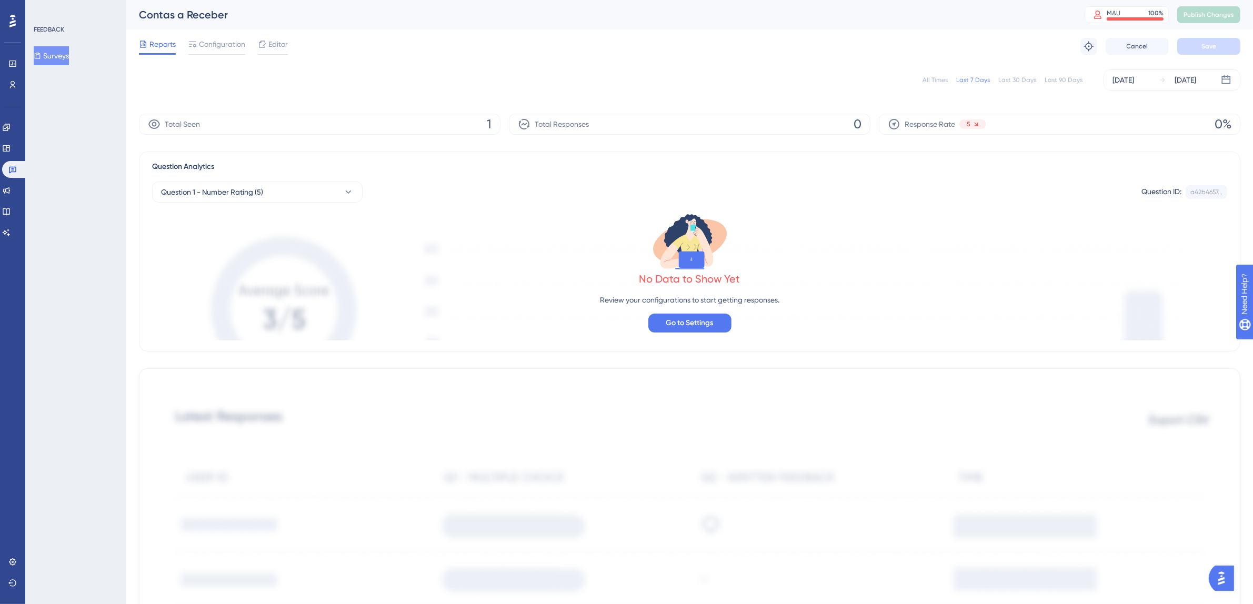
click at [946, 81] on div "All Times" at bounding box center [935, 80] width 25 height 8
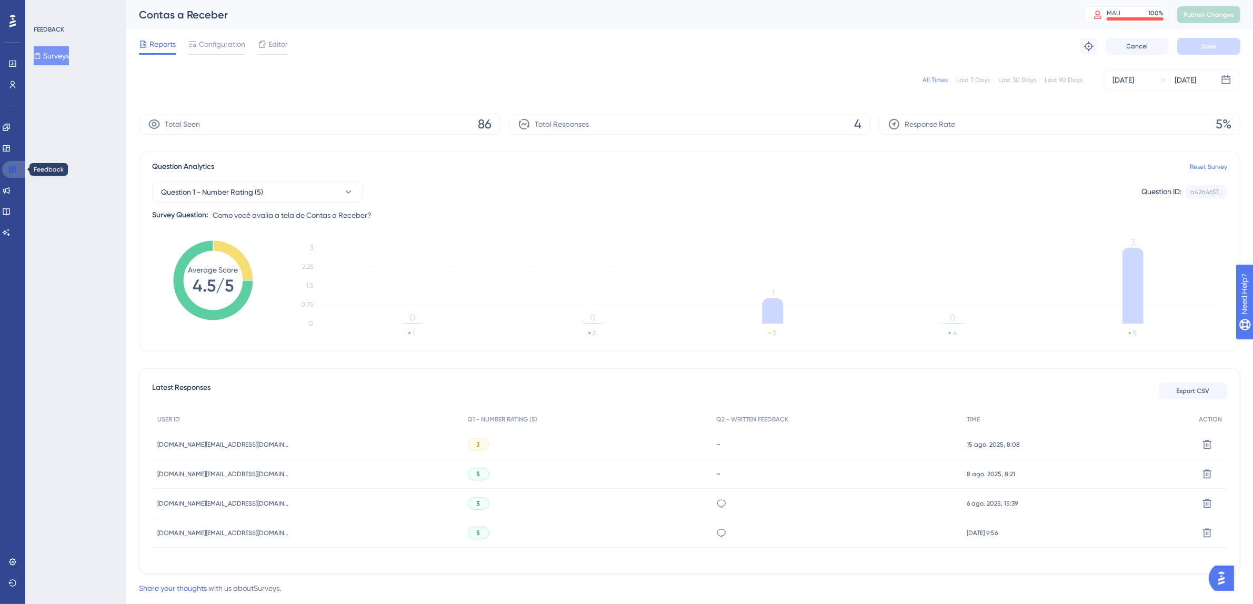
click at [15, 167] on icon at bounding box center [12, 169] width 8 height 8
